Goal: Transaction & Acquisition: Obtain resource

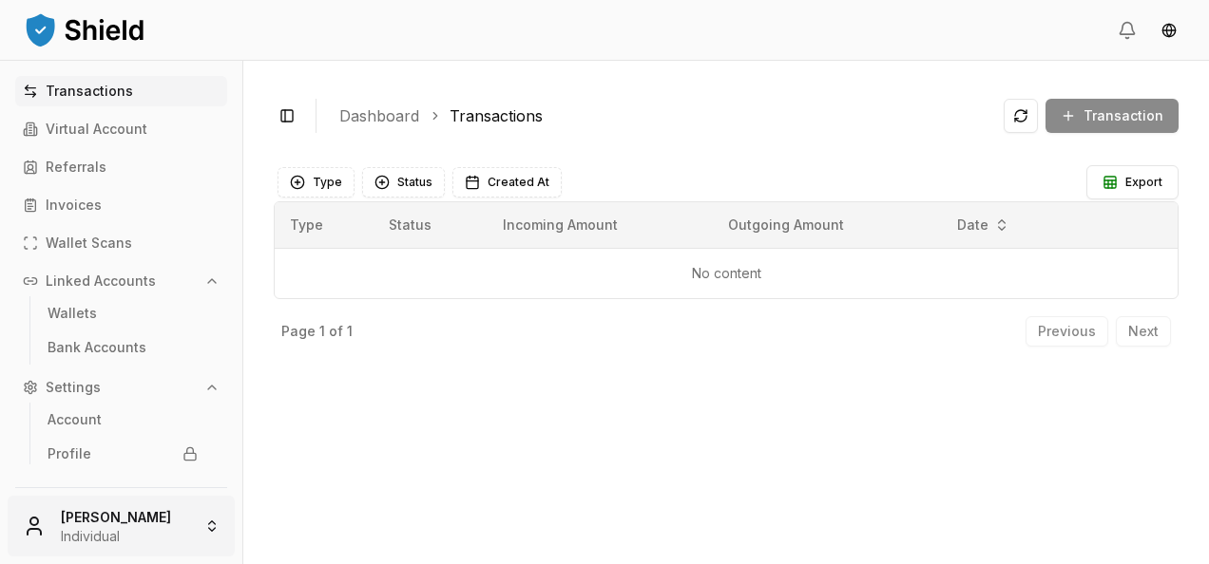
click at [171, 517] on html "Transactions Virtual Account Referrals Invoices Wallet Scans Linked Accounts Wa…" at bounding box center [604, 282] width 1209 height 564
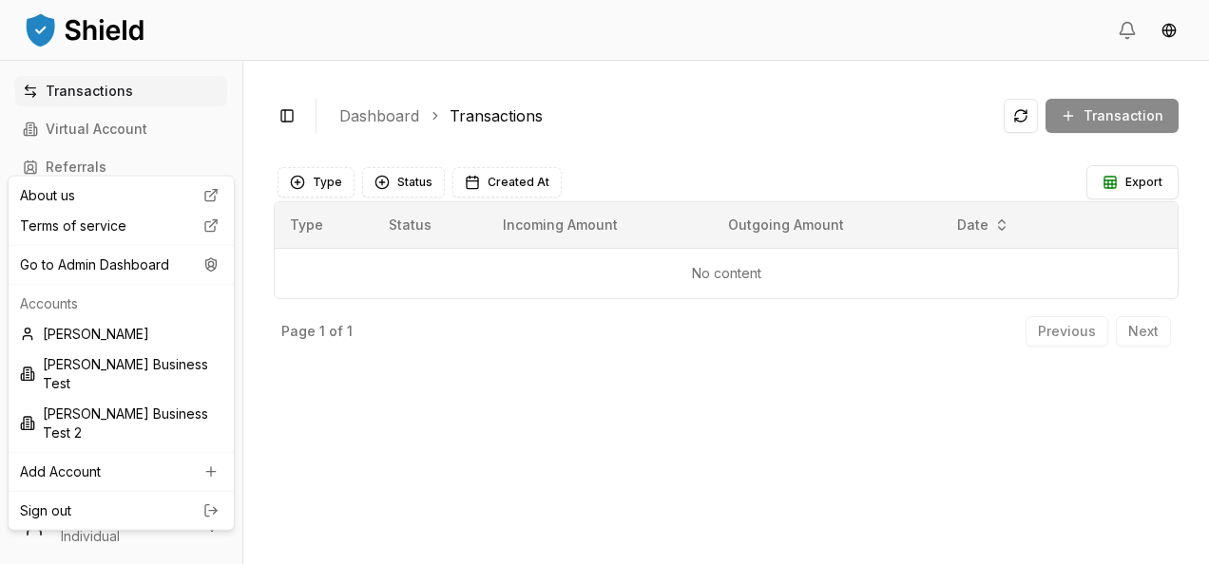
click at [605, 437] on html "Transactions Virtual Account Referrals Invoices Wallet Scans Linked Accounts Wa…" at bounding box center [604, 282] width 1209 height 564
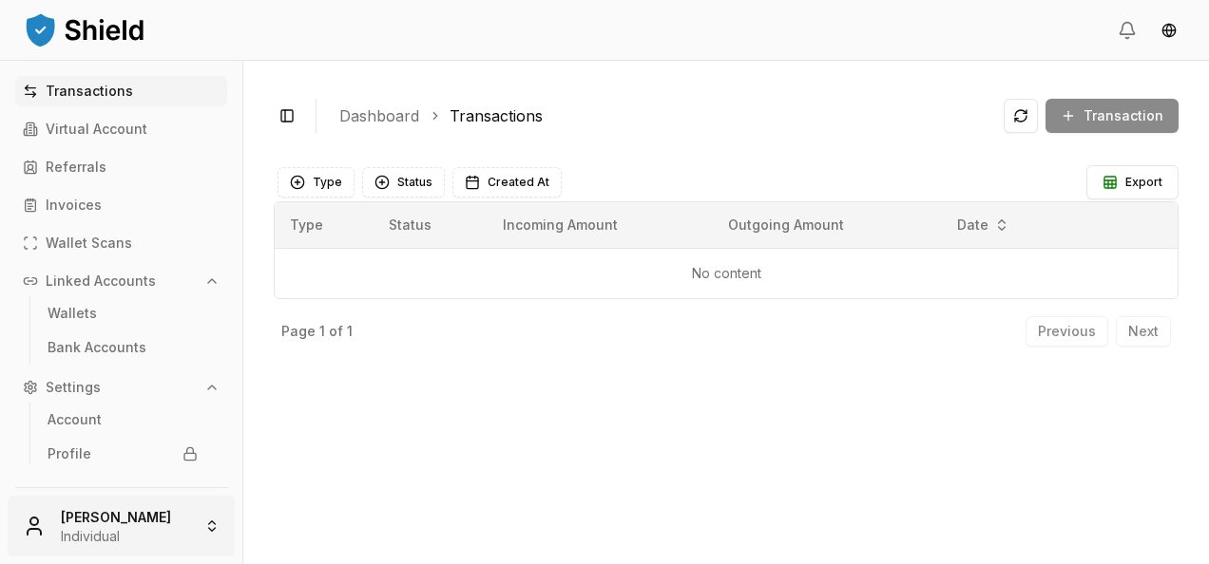
click at [131, 530] on html "Transactions Virtual Account Referrals Invoices Wallet Scans Linked Accounts Wa…" at bounding box center [604, 282] width 1209 height 564
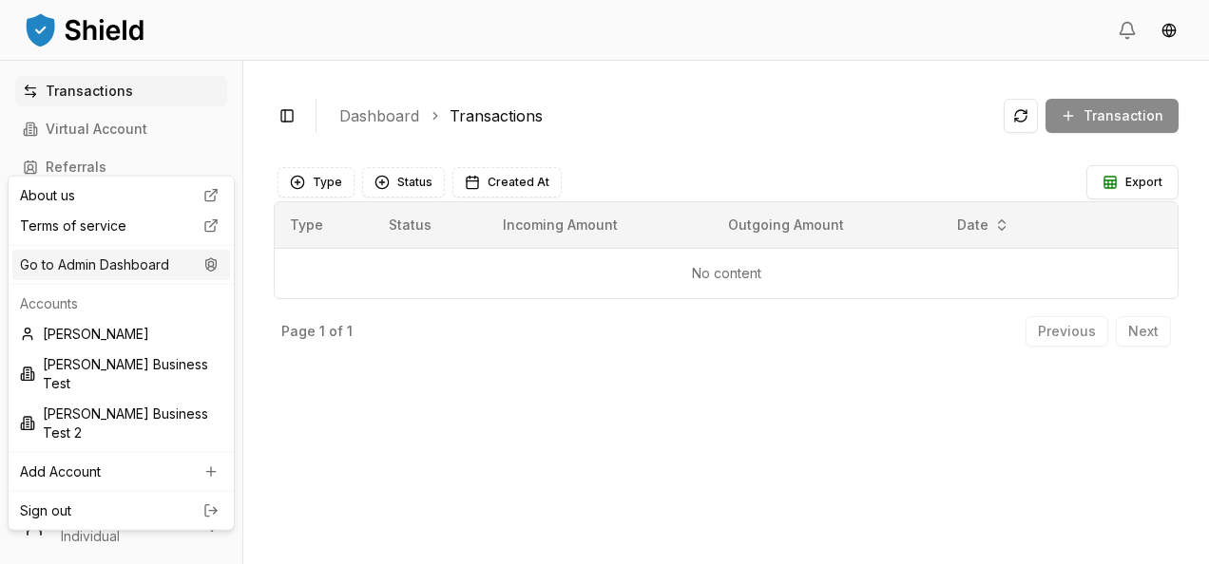
click at [158, 270] on div "Go to Admin Dashboard" at bounding box center [121, 265] width 218 height 30
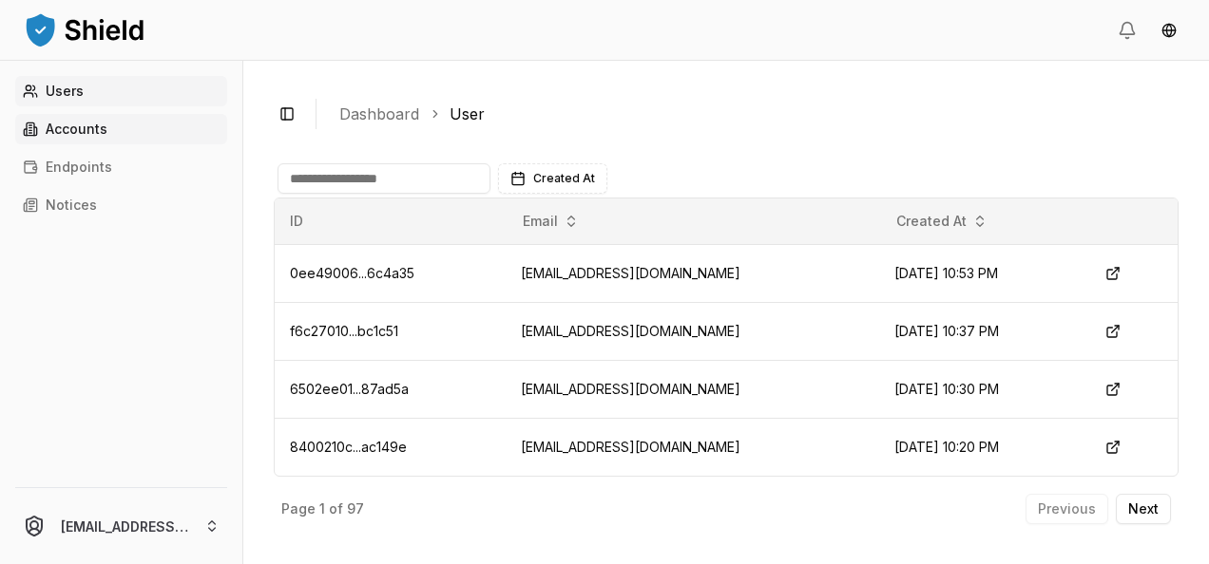
click at [91, 123] on p "Accounts" at bounding box center [77, 129] width 62 height 13
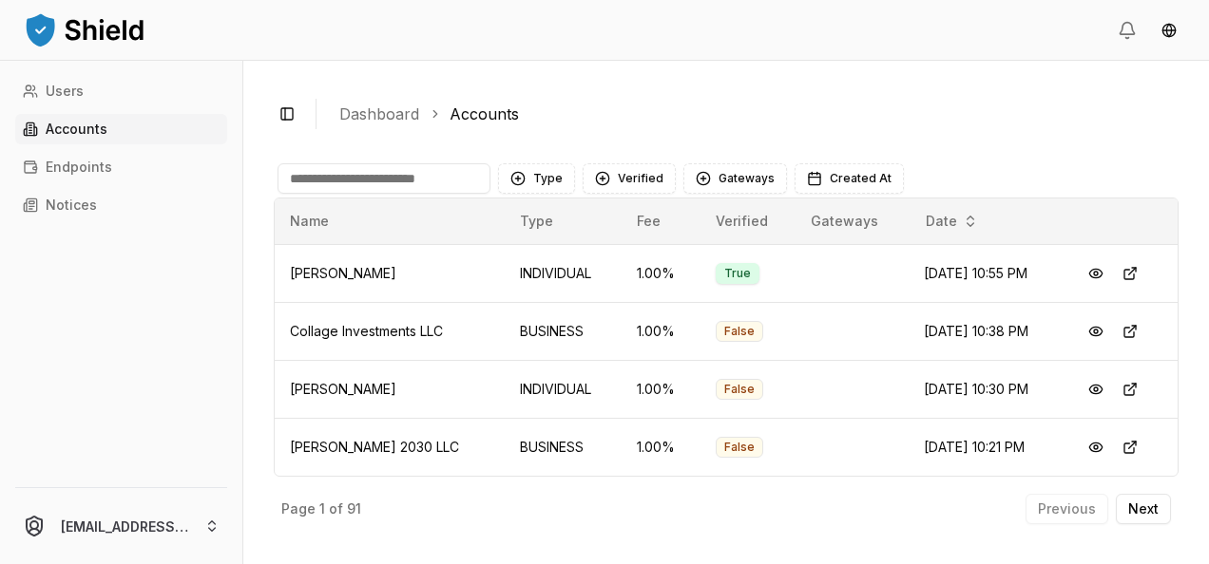
click at [364, 184] on input at bounding box center [383, 178] width 213 height 30
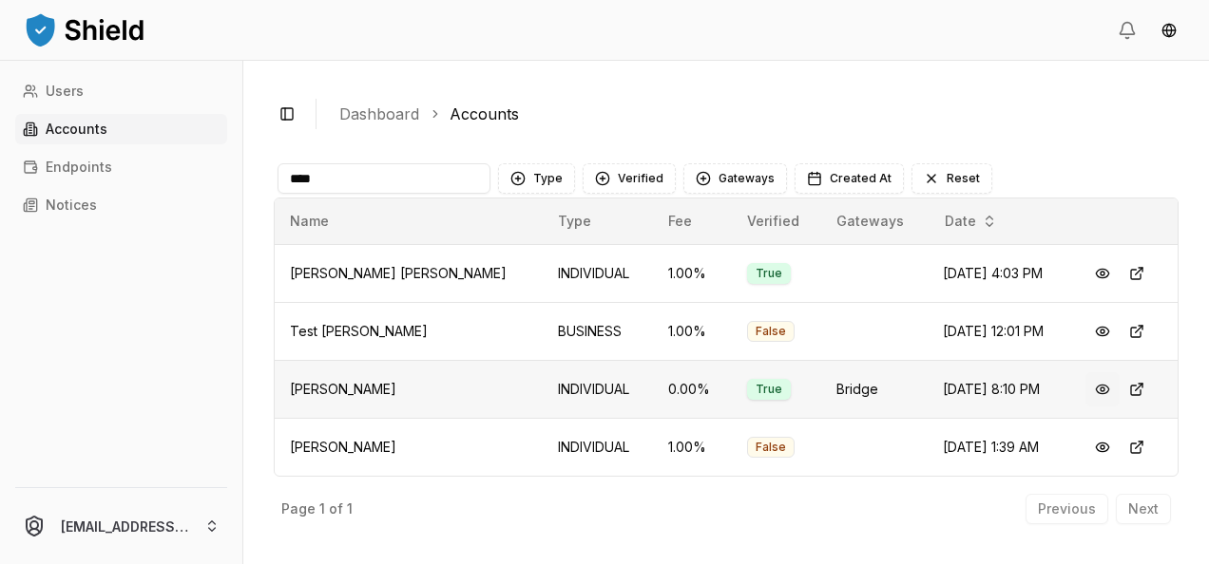
type input "****"
click at [1094, 388] on button at bounding box center [1102, 389] width 34 height 34
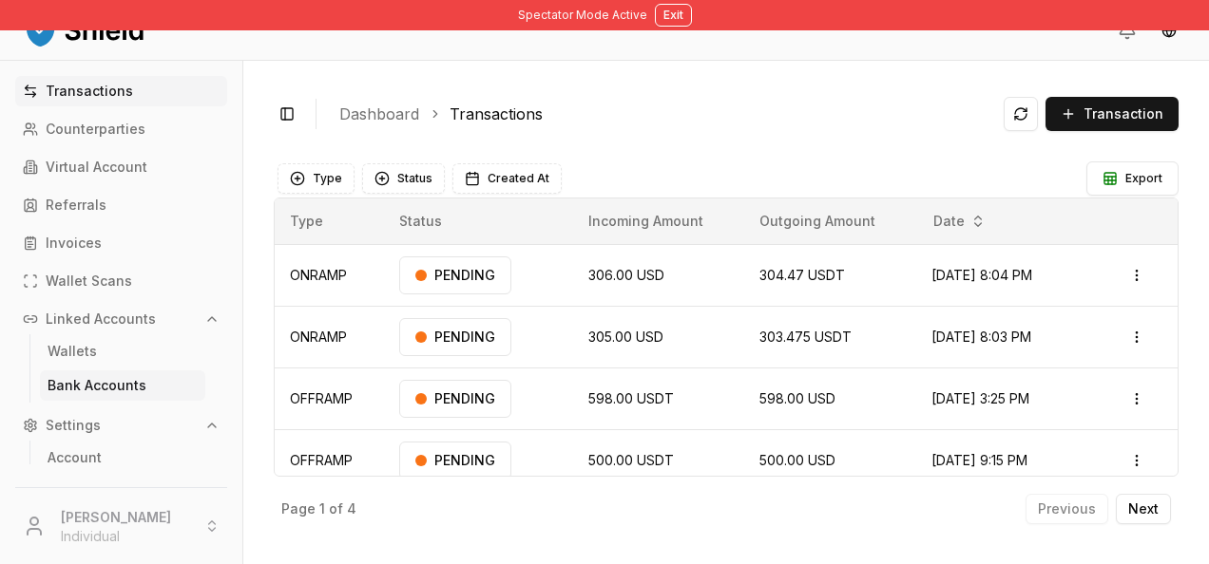
click at [119, 386] on p "Bank Accounts" at bounding box center [97, 385] width 99 height 13
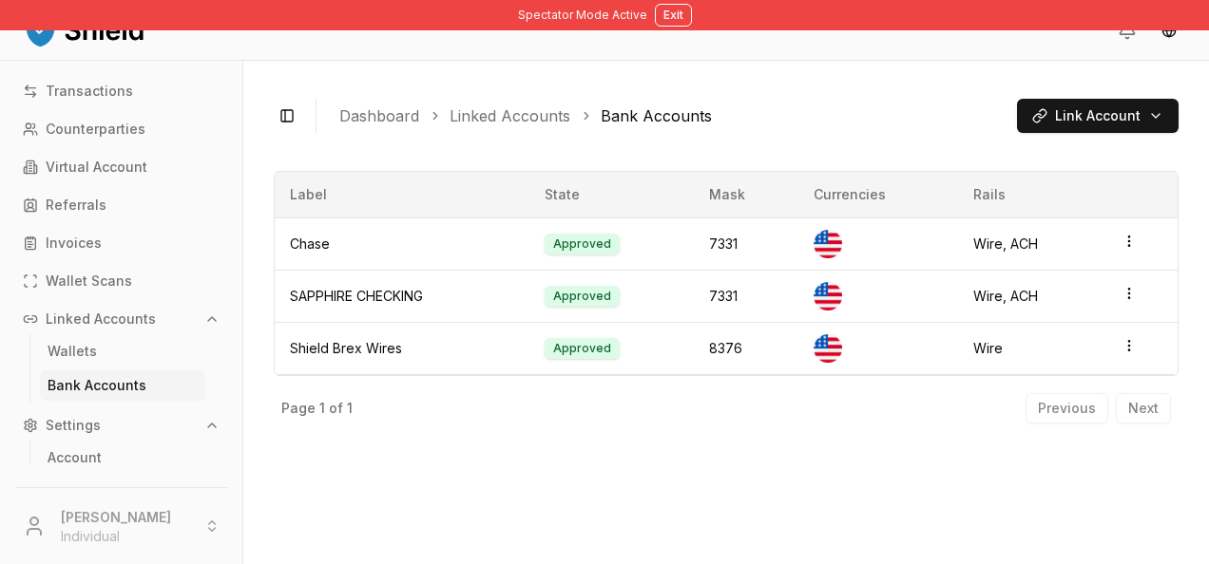
click at [1081, 98] on div "Toggle Sidebar Dashboard Linked Accounts Bank Accounts Link Account" at bounding box center [726, 115] width 905 height 49
click at [1076, 137] on div "Toggle Sidebar Dashboard Linked Accounts Bank Accounts Link Account" at bounding box center [726, 115] width 905 height 49
click at [1132, 111] on html "Spectator Mode Active Exit Transactions Counterparties Virtual Account Referral…" at bounding box center [604, 282] width 1209 height 564
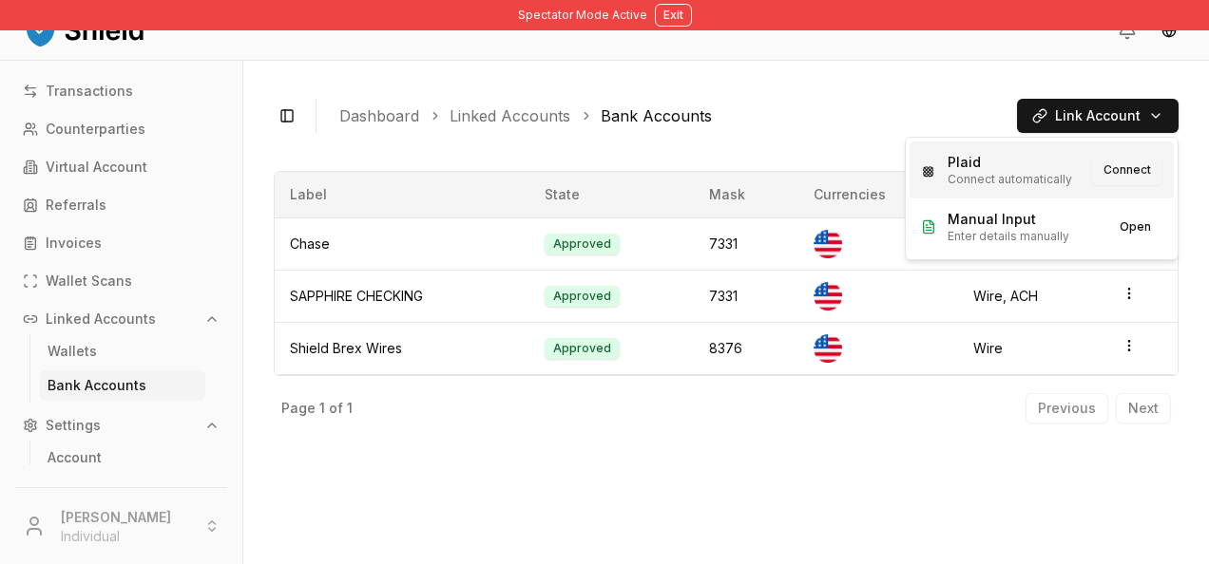
click at [1140, 162] on button "Connect" at bounding box center [1127, 170] width 70 height 30
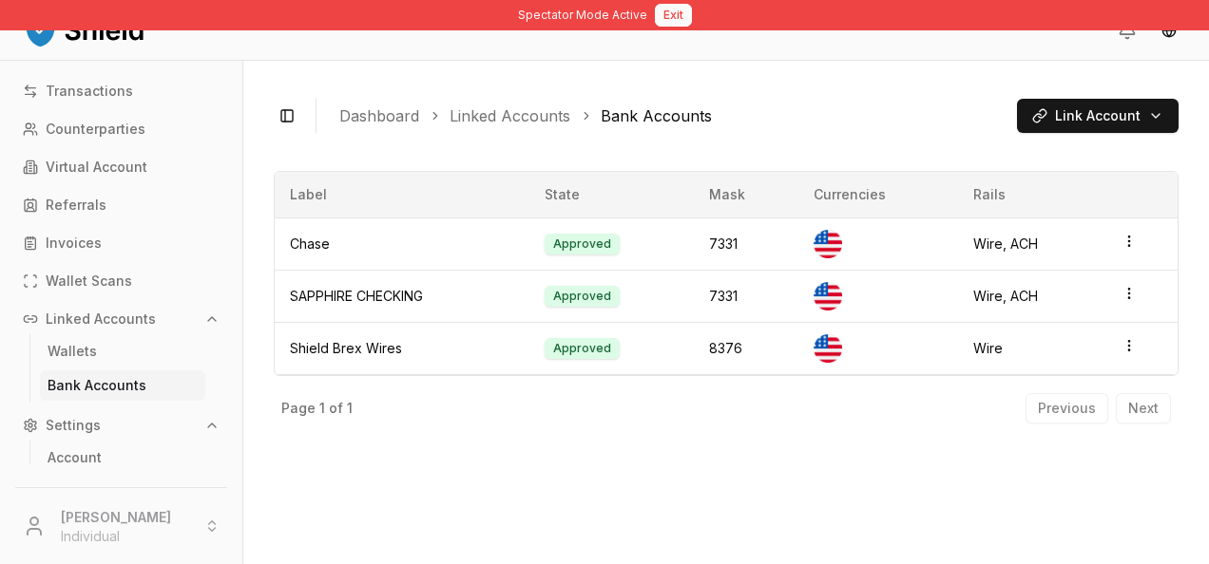
click at [675, 22] on button "Exit" at bounding box center [673, 15] width 37 height 23
